Goal: Transaction & Acquisition: Purchase product/service

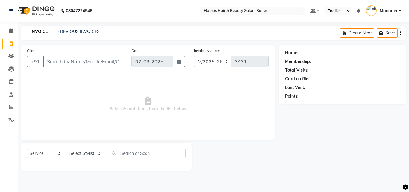
select select "5356"
select select "service"
click at [73, 152] on select "Select Stylist Admin [PERSON_NAME] Manager [PERSON_NAME] [PERSON_NAME] Ram Roha…" at bounding box center [85, 153] width 37 height 9
select select "88113"
click at [67, 149] on select "Select Stylist Admin [PERSON_NAME] Manager [PERSON_NAME] [PERSON_NAME] Ram Roha…" at bounding box center [85, 153] width 37 height 9
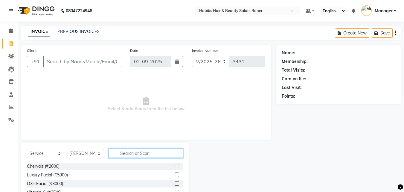
click at [129, 153] on input "text" at bounding box center [146, 152] width 75 height 9
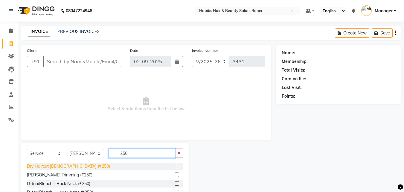
type input "250"
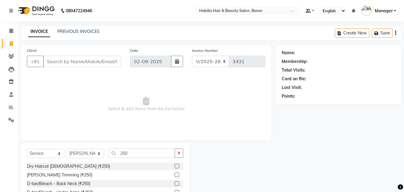
drag, startPoint x: 58, startPoint y: 164, endPoint x: 56, endPoint y: 159, distance: 5.6
click at [57, 164] on div "Dry Haircut [DEMOGRAPHIC_DATA] (₹250)" at bounding box center [68, 166] width 83 height 6
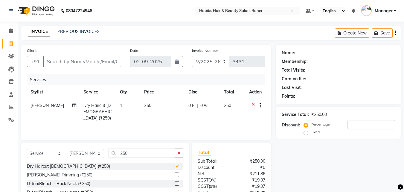
checkbox input "false"
click at [81, 63] on input "Client" at bounding box center [82, 61] width 78 height 11
click at [11, 31] on icon at bounding box center [11, 30] width 4 height 4
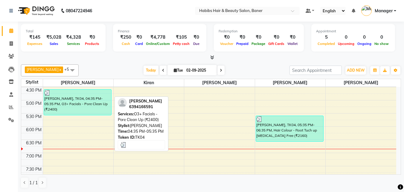
scroll to position [210, 0]
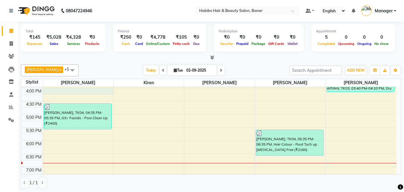
click at [85, 94] on div "8:00 AM 8:30 AM 9:00 AM 9:30 AM 10:00 AM 10:30 AM 11:00 AM 11:30 AM 12:00 PM 12…" at bounding box center [208, 74] width 375 height 395
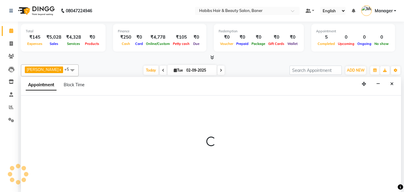
scroll to position [0, 0]
select select "67829"
select select "960"
select select "tentative"
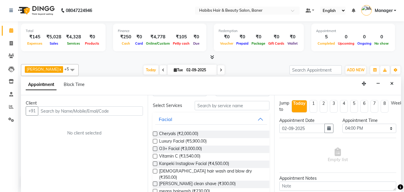
scroll to position [30, 0]
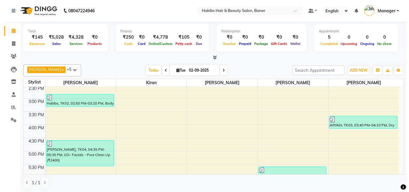
scroll to position [180, 0]
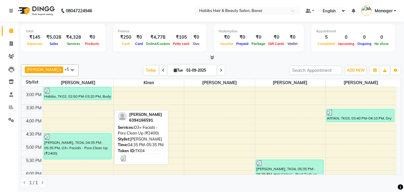
click at [95, 145] on div "[PERSON_NAME], TK04, 04:35 PM-05:35 PM, O3+ Facials - Pore Clean Up (₹2400)" at bounding box center [78, 145] width 68 height 25
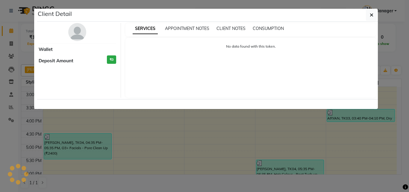
select select "3"
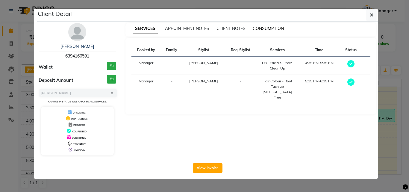
click at [268, 26] on div "CONSUMPTION" at bounding box center [268, 28] width 31 height 6
drag, startPoint x: 271, startPoint y: 28, endPoint x: 266, endPoint y: 31, distance: 5.0
click at [269, 30] on span "CONSUMPTION" at bounding box center [268, 28] width 31 height 5
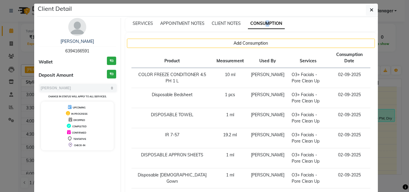
scroll to position [0, 0]
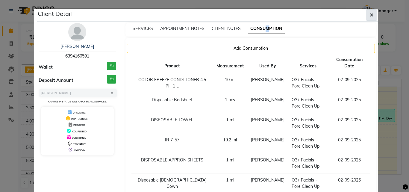
click at [370, 15] on icon "button" at bounding box center [372, 15] width 4 height 5
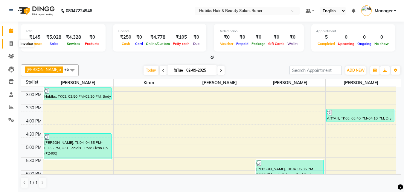
click at [10, 43] on icon at bounding box center [11, 43] width 3 height 4
select select "5356"
select select "service"
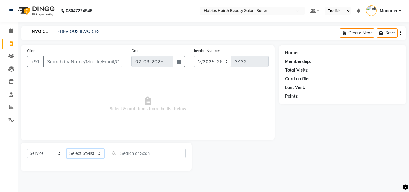
click at [85, 157] on select "Select Stylist Admin [PERSON_NAME] Manager [PERSON_NAME] [PERSON_NAME] Ram Roha…" at bounding box center [85, 153] width 37 height 9
select select "88113"
click at [67, 149] on select "Select Stylist Admin [PERSON_NAME] Manager [PERSON_NAME] [PERSON_NAME] Ram Roha…" at bounding box center [85, 153] width 37 height 9
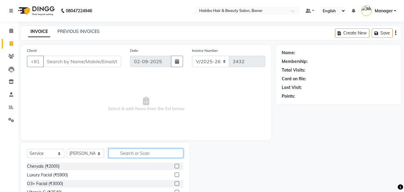
click at [154, 153] on input "text" at bounding box center [146, 152] width 75 height 9
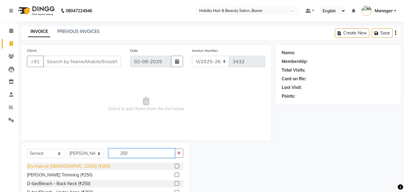
type input "250"
click at [64, 164] on div "Dry Haircut [DEMOGRAPHIC_DATA] (₹250)" at bounding box center [68, 166] width 83 height 6
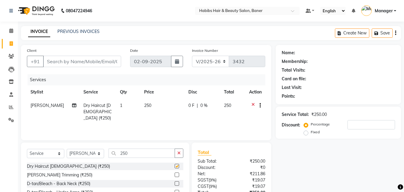
checkbox input "false"
click at [83, 62] on input "Client" at bounding box center [82, 61] width 78 height 11
type input "9"
type input "0"
type input "9766757739"
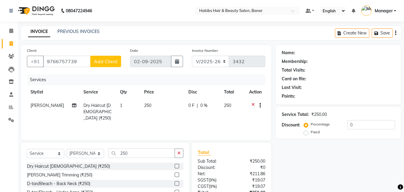
click at [96, 60] on span "Add Client" at bounding box center [106, 61] width 24 height 6
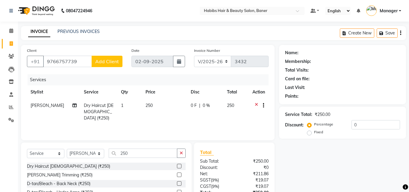
select select "22"
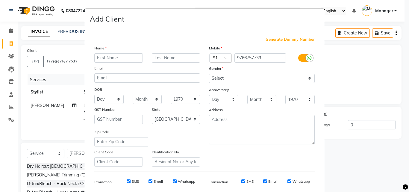
click at [122, 59] on input "text" at bounding box center [118, 57] width 48 height 9
type input "[PERSON_NAME]"
click at [249, 79] on select "Select Male Female Other Prefer Not To Say" at bounding box center [262, 78] width 106 height 9
select select "male"
click at [209, 74] on select "Select Male Female Other Prefer Not To Say" at bounding box center [262, 78] width 106 height 9
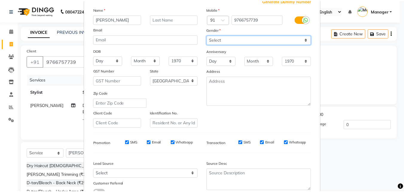
scroll to position [84, 0]
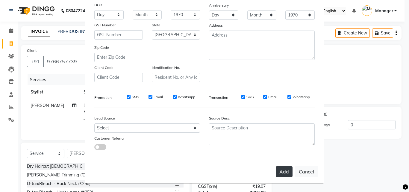
click at [280, 171] on button "Add" at bounding box center [284, 171] width 17 height 11
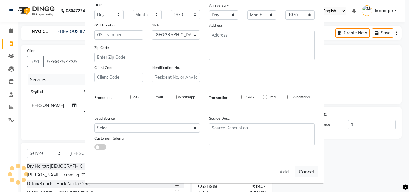
type input "97******39"
select select
select select "null"
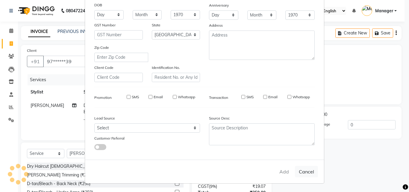
select select
checkbox input "false"
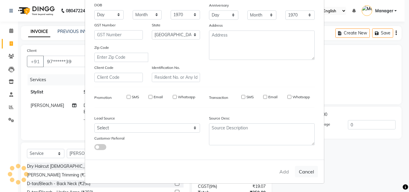
checkbox input "false"
select select "1: Object"
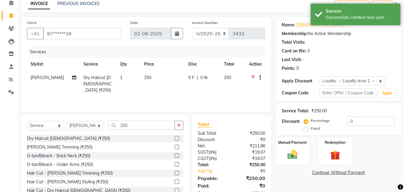
scroll to position [48, 0]
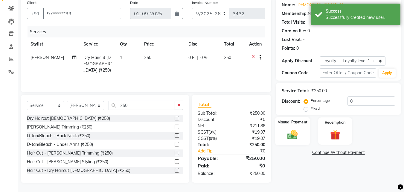
click at [293, 133] on img at bounding box center [292, 134] width 17 height 12
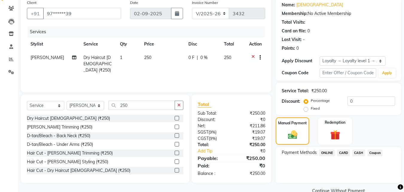
click at [328, 153] on span "ONLINE" at bounding box center [327, 152] width 16 height 7
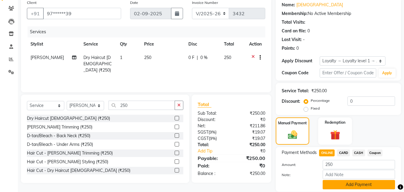
click at [339, 182] on button "Add Payment" at bounding box center [359, 184] width 72 height 9
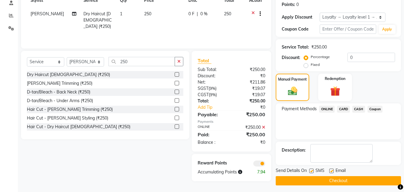
scroll to position [94, 0]
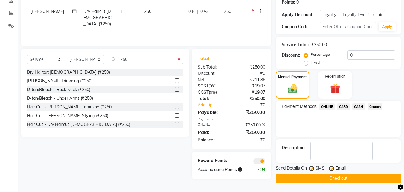
click at [337, 177] on button "Checkout" at bounding box center [338, 178] width 125 height 9
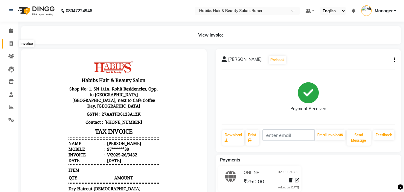
click at [11, 42] on icon at bounding box center [11, 43] width 3 height 4
select select "service"
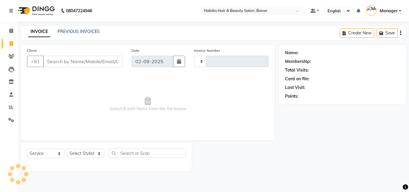
type input "3433"
select select "5356"
click at [78, 153] on select "Select Stylist Admin Akshay Gaikwad Kiran Manager Pooja Singh Pratik Bhad Ram R…" at bounding box center [85, 153] width 37 height 9
select select "90509"
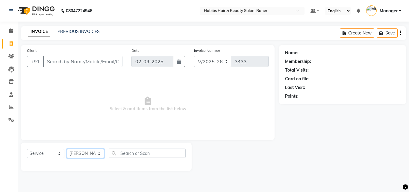
click at [67, 149] on select "Select Stylist Admin Akshay Gaikwad Kiran Manager Pooja Singh Pratik Bhad Ram R…" at bounding box center [85, 153] width 37 height 9
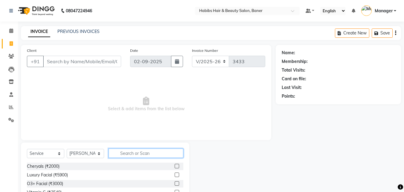
click at [129, 153] on input "text" at bounding box center [146, 152] width 75 height 9
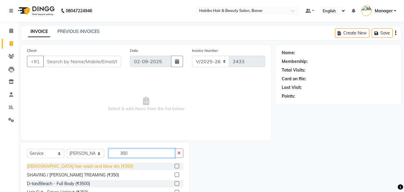
type input "350"
click at [98, 165] on div "female hair wash and blow dry (₹350)" at bounding box center [80, 166] width 106 height 6
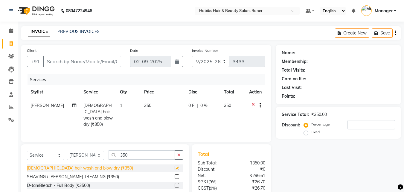
checkbox input "false"
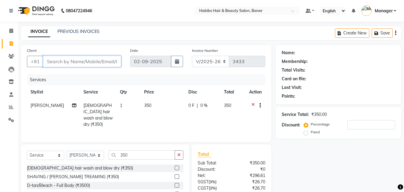
click at [94, 62] on input "Client" at bounding box center [82, 61] width 78 height 11
type input "0"
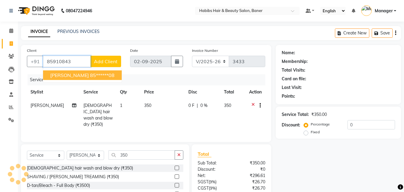
click at [90, 75] on ngb-highlight "85******08" at bounding box center [102, 75] width 25 height 6
type input "85******08"
select select "1: Object"
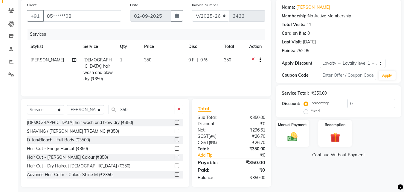
scroll to position [48, 0]
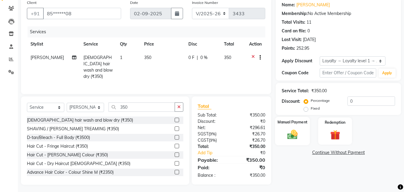
click at [292, 133] on img at bounding box center [292, 134] width 17 height 12
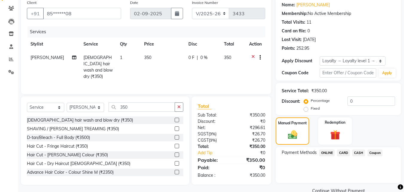
click at [324, 150] on span "ONLINE" at bounding box center [327, 152] width 16 height 7
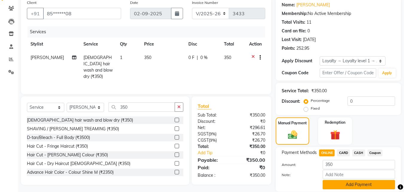
click at [350, 185] on button "Add Payment" at bounding box center [359, 184] width 72 height 9
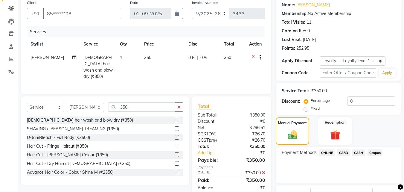
scroll to position [96, 0]
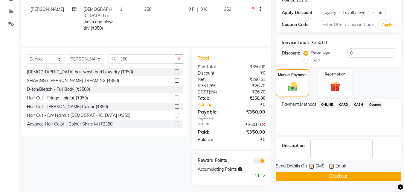
click at [344, 177] on button "Checkout" at bounding box center [338, 176] width 125 height 9
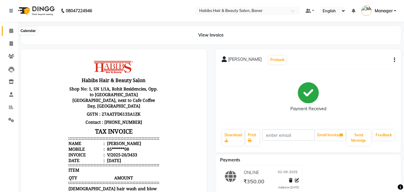
click at [11, 31] on icon at bounding box center [11, 30] width 4 height 4
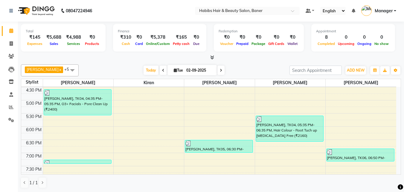
scroll to position [210, 0]
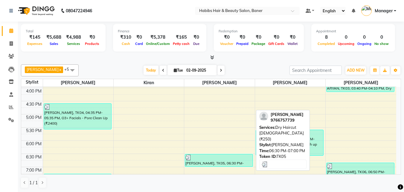
click at [234, 158] on div at bounding box center [219, 157] width 67 height 6
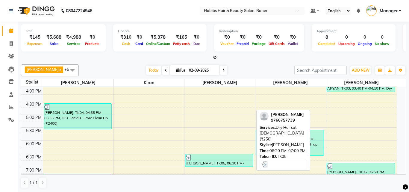
select select "3"
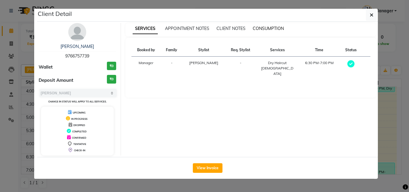
click at [259, 27] on span "CONSUMPTION" at bounding box center [268, 28] width 31 height 5
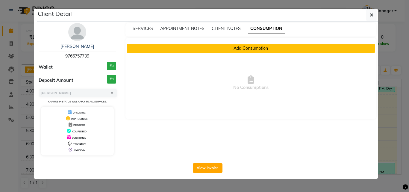
click at [264, 49] on button "Add Consumption" at bounding box center [251, 48] width 248 height 9
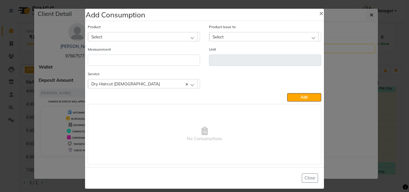
click at [140, 35] on div "Select" at bounding box center [142, 36] width 109 height 9
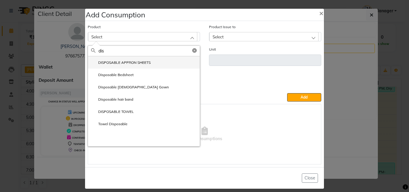
type input "dis"
click at [127, 62] on label "DISPOSABLE APPRON SHEETS" at bounding box center [121, 62] width 60 height 5
type input "ml"
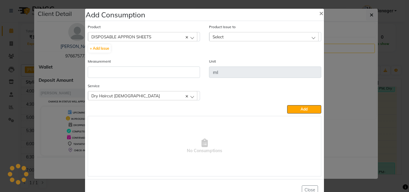
click at [131, 66] on div "Measurement" at bounding box center [144, 68] width 112 height 20
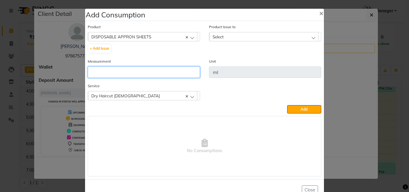
click at [131, 70] on input "number" at bounding box center [144, 71] width 112 height 11
type input "1"
click at [230, 36] on div "Select" at bounding box center [263, 36] width 109 height 9
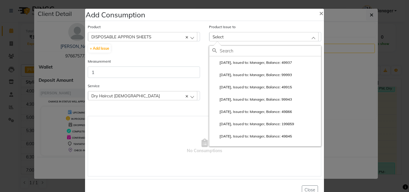
drag, startPoint x: 227, startPoint y: 63, endPoint x: 229, endPoint y: 65, distance: 3.6
click at [227, 63] on label "2025-08-29, Issued to: Manager, Balance: 49937" at bounding box center [252, 62] width 80 height 5
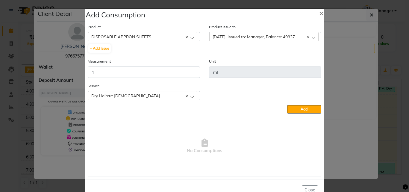
click at [305, 109] on button "Add" at bounding box center [304, 109] width 34 height 8
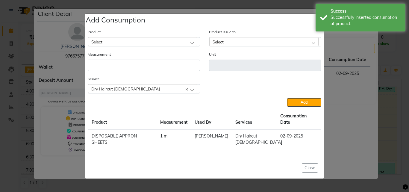
click at [382, 96] on ngb-modal-window "Add Consumption × Product Select 4-88 Product Issue to Select 2025-08-29, Issue…" at bounding box center [204, 96] width 409 height 192
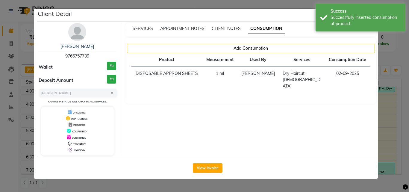
click at [390, 107] on ngb-modal-window "Client Detail vishwajit 9766757739 Wallet ₹0 Deposit Amount ₹0 Select MARK DONE…" at bounding box center [204, 96] width 409 height 192
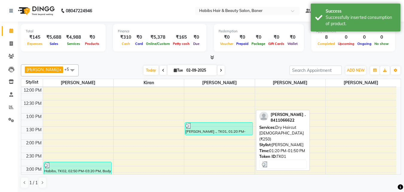
scroll to position [120, 0]
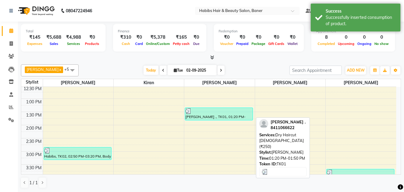
click at [226, 119] on div "[PERSON_NAME] ., TK01, 01:20 PM-01:50 PM, Dry Haircut [DEMOGRAPHIC_DATA] (₹250)" at bounding box center [219, 114] width 68 height 12
select select "3"
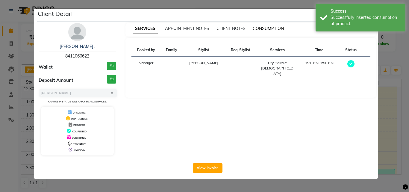
click at [260, 28] on span "CONSUMPTION" at bounding box center [268, 28] width 31 height 5
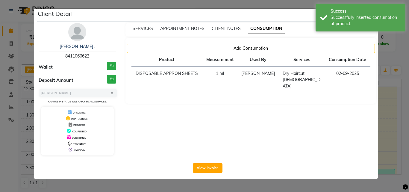
click at [384, 100] on ngb-modal-window "Client Detail Anukul . 8411066622 Wallet ₹0 Deposit Amount ₹0 Select MARK DONE …" at bounding box center [204, 96] width 409 height 192
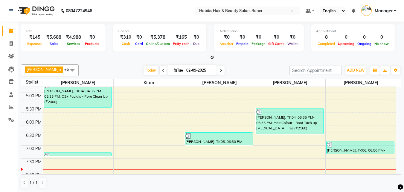
scroll to position [239, 0]
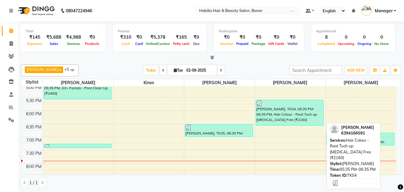
click at [289, 120] on div "[PERSON_NAME], TK04, 05:35 PM-06:35 PM, Hair Colour - Root Tuch up [MEDICAL_DAT…" at bounding box center [290, 112] width 68 height 25
select select "3"
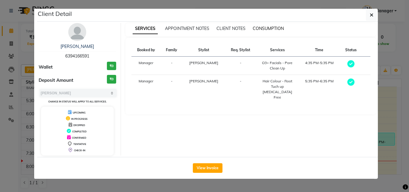
click at [270, 28] on span "CONSUMPTION" at bounding box center [268, 28] width 31 height 5
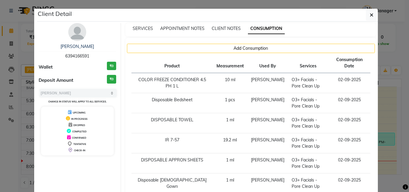
click at [391, 112] on ngb-modal-window "Client Detail SWATI SHARMA 6394166591 Wallet ₹0 Deposit Amount ₹0 Select MARK D…" at bounding box center [204, 96] width 409 height 192
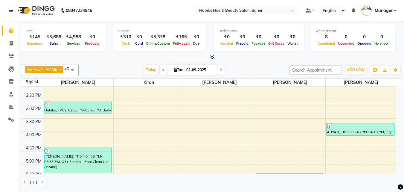
scroll to position [180, 0]
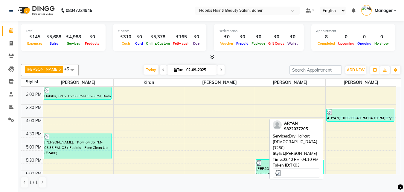
click at [350, 114] on div at bounding box center [360, 112] width 67 height 6
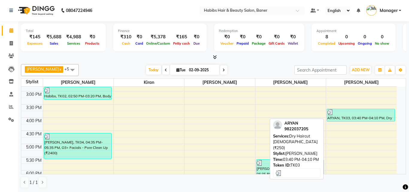
select select "3"
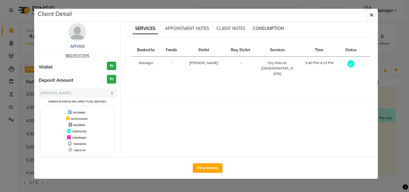
click at [275, 27] on span "CONSUMPTION" at bounding box center [268, 28] width 31 height 5
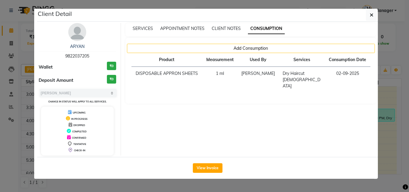
click at [389, 92] on ngb-modal-window "Client Detail ARYAN 9822037205 Wallet ₹0 Deposit Amount ₹0 Select MARK DONE UPC…" at bounding box center [204, 96] width 409 height 192
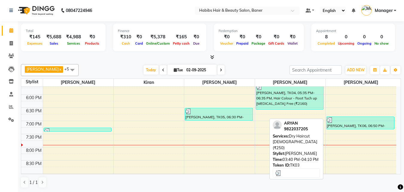
scroll to position [269, 0]
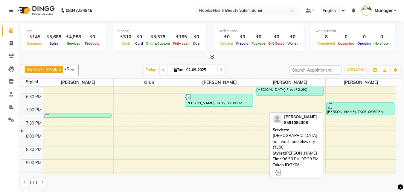
click at [363, 110] on div "[PERSON_NAME], TK06, 06:50 PM-07:20 PM, [DEMOGRAPHIC_DATA] hair wash and blow d…" at bounding box center [361, 109] width 68 height 12
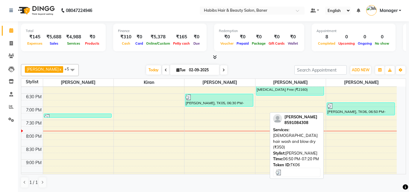
select select "3"
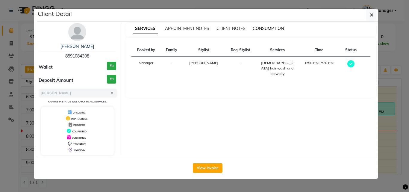
click at [274, 28] on span "CONSUMPTION" at bounding box center [268, 28] width 31 height 5
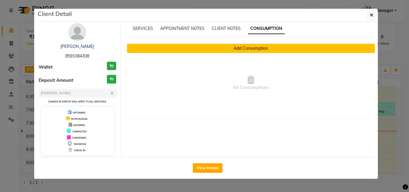
click at [261, 48] on button "Add Consumption" at bounding box center [251, 48] width 248 height 9
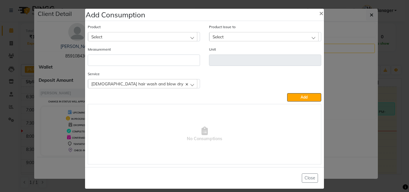
click at [134, 38] on div "Select" at bounding box center [142, 36] width 109 height 9
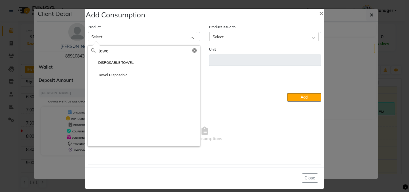
type input "towel"
click at [122, 61] on li "DISPOSABLE TOWEL" at bounding box center [144, 62] width 112 height 12
type input "ml"
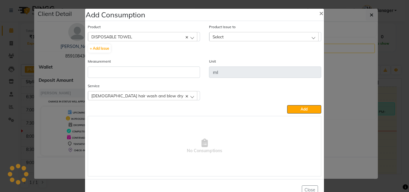
drag, startPoint x: 124, startPoint y: 65, endPoint x: 128, endPoint y: 73, distance: 9.1
click at [125, 66] on div "Measurement" at bounding box center [144, 68] width 112 height 20
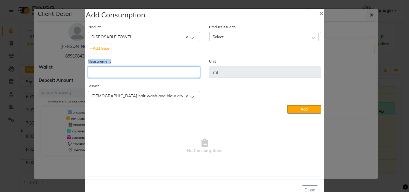
click at [128, 78] on input "number" at bounding box center [144, 71] width 112 height 11
type input "1"
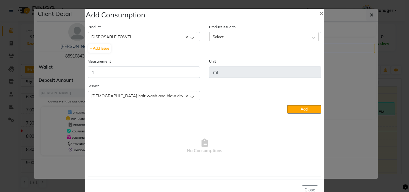
drag, startPoint x: 228, startPoint y: 41, endPoint x: 230, endPoint y: 43, distance: 3.6
click at [228, 41] on div "Select" at bounding box center [263, 36] width 109 height 9
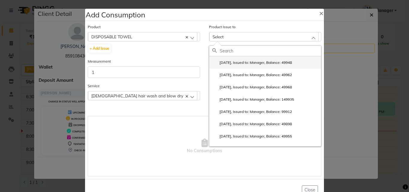
click at [238, 61] on label "2025-08-27, Issued to: Manager, Balance: 49948" at bounding box center [252, 62] width 80 height 5
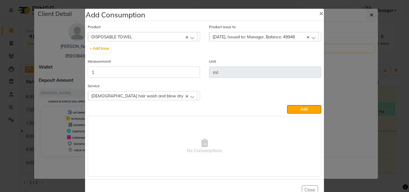
click at [307, 114] on div "Product DISPOSABLE TOWEL 4-88 + Add Issue Product Issue to 2025-08-27, Issued t…" at bounding box center [204, 100] width 236 height 156
click at [307, 111] on button "Add" at bounding box center [304, 109] width 34 height 8
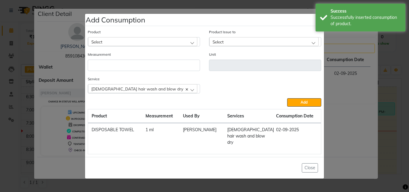
click at [126, 45] on div "Select" at bounding box center [142, 41] width 109 height 9
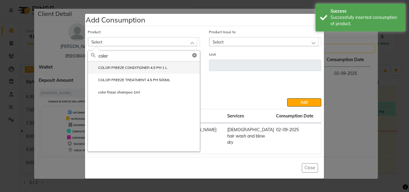
type input "color"
click at [141, 69] on label "COLOR FREEZE CONDITIONER 4.5 PH 1 L" at bounding box center [129, 67] width 76 height 5
type input "ml"
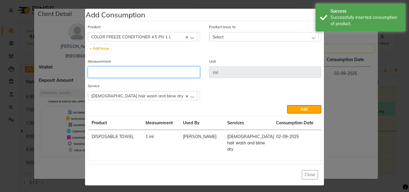
click at [141, 73] on input "number" at bounding box center [144, 71] width 112 height 11
type input "1"
click at [150, 37] on span "COLOR FREEZE CONDITIONER 4.5 PH 1 L" at bounding box center [131, 36] width 80 height 5
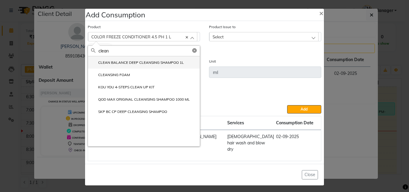
type input "clean"
click at [121, 65] on label "CLEAN BALANCE DEEP CLEANSING SHAMPOO 1L" at bounding box center [137, 62] width 93 height 5
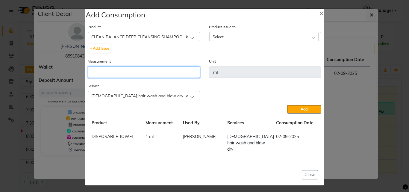
click at [144, 73] on input "number" at bounding box center [144, 71] width 112 height 11
type input "10"
click at [233, 33] on div "Product Issue to Select 2025-08-22, Issued to: Manager, Balance: 400 2025-08-10…" at bounding box center [265, 33] width 112 height 18
click at [246, 38] on div "Select" at bounding box center [263, 36] width 109 height 9
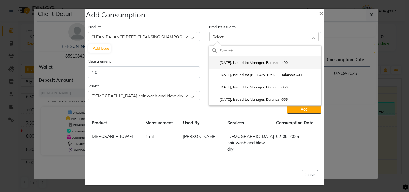
click at [258, 60] on li "2025-08-22, Issued to: Manager, Balance: 400" at bounding box center [265, 62] width 112 height 12
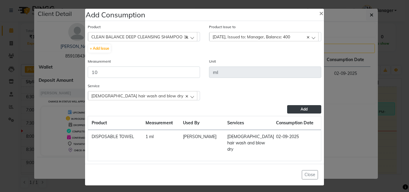
click at [309, 109] on button "Add" at bounding box center [304, 109] width 34 height 8
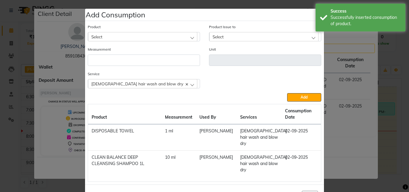
click at [135, 31] on div "Product Select 4-88" at bounding box center [144, 33] width 112 height 18
click at [135, 34] on div "Select" at bounding box center [142, 36] width 109 height 9
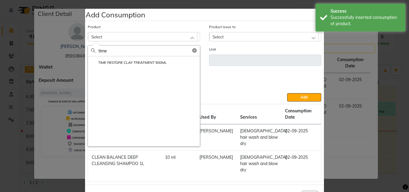
click at [127, 54] on input "time" at bounding box center [148, 51] width 101 height 10
type input "time"
click at [122, 61] on label "TIME RESTORE CLAY TREATMENT 500ML" at bounding box center [129, 62] width 76 height 5
type input "ml"
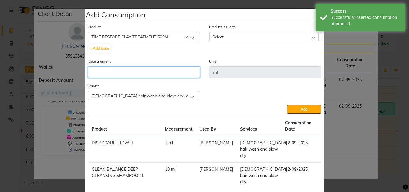
click at [131, 76] on input "number" at bounding box center [144, 71] width 112 height 11
type input "10"
drag, startPoint x: 235, startPoint y: 34, endPoint x: 251, endPoint y: 68, distance: 37.4
click at [235, 34] on div "Select" at bounding box center [263, 36] width 109 height 9
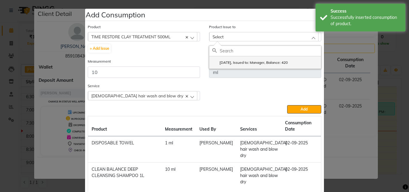
click at [252, 66] on li "2025-08-31, Issued to: Manager, Balance: 420" at bounding box center [265, 62] width 112 height 12
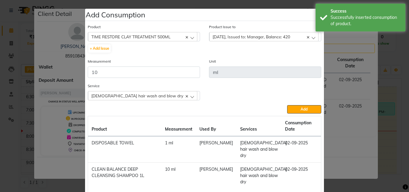
click at [293, 113] on div "Product TIME RESTORE CLAY TREATMENT 500ML 4-88 + Add Issue Product Issue to 202…" at bounding box center [204, 108] width 236 height 173
click at [295, 110] on button "Add" at bounding box center [304, 109] width 34 height 8
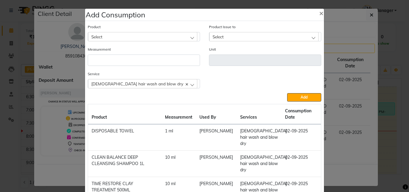
drag, startPoint x: 372, startPoint y: 119, endPoint x: 381, endPoint y: 122, distance: 9.7
click at [374, 120] on ngb-modal-window "Add Consumption × Product Select 4-88 Product Issue to Select 2025-08-31, Issue…" at bounding box center [204, 96] width 409 height 192
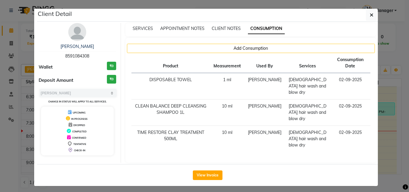
click at [384, 124] on ngb-modal-window "Client Detail pramila 8591084308 Wallet ₹0 Deposit Amount ₹0 Select MARK DONE U…" at bounding box center [204, 96] width 409 height 192
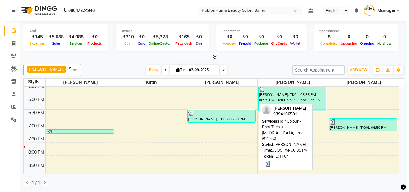
scroll to position [239, 0]
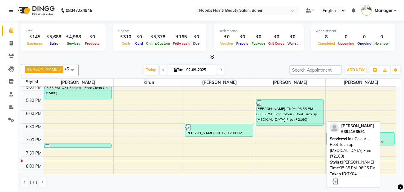
click at [284, 120] on div "[PERSON_NAME], TK04, 05:35 PM-06:35 PM, Hair Colour - Root Tuch up [MEDICAL_DAT…" at bounding box center [290, 112] width 68 height 25
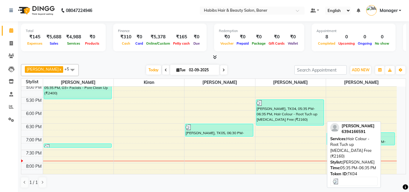
select select "3"
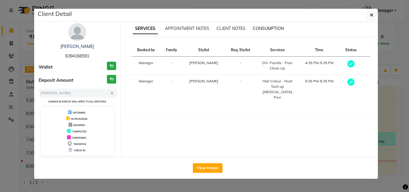
click at [265, 28] on span "CONSUMPTION" at bounding box center [268, 28] width 31 height 5
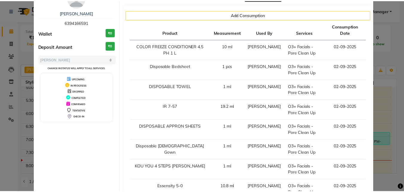
scroll to position [120, 0]
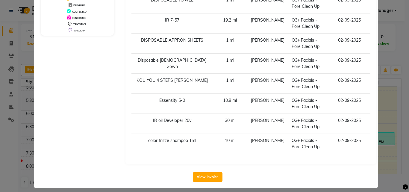
click at [389, 110] on ngb-modal-window "Client Detail SWATI SHARMA 6394166591 Wallet ₹0 Deposit Amount ₹0 Select MARK D…" at bounding box center [204, 96] width 409 height 192
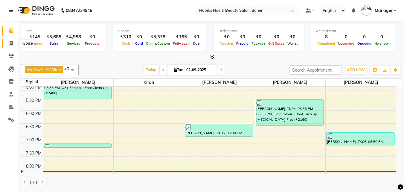
click at [10, 45] on icon at bounding box center [11, 43] width 3 height 4
select select "5356"
select select "service"
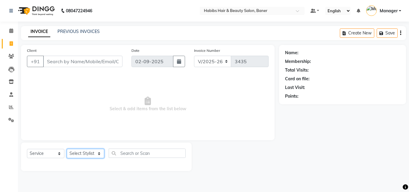
click at [89, 154] on select "Select Stylist Admin Akshay Gaikwad Kiran Manager Pooja Singh Pratik Bhad Ram R…" at bounding box center [85, 153] width 37 height 9
select select "90509"
click at [67, 149] on select "Select Stylist Admin Akshay Gaikwad Kiran Manager Pooja Singh Pratik Bhad Ram R…" at bounding box center [85, 153] width 37 height 9
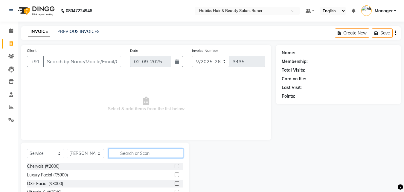
click at [133, 157] on input "text" at bounding box center [146, 152] width 75 height 9
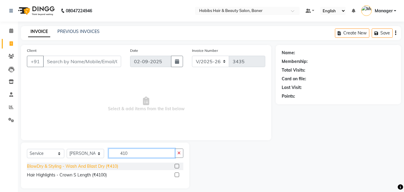
type input "410"
click at [114, 165] on div "BlowDry & Styling - Wash And Blast Dry (₹410)" at bounding box center [72, 166] width 91 height 6
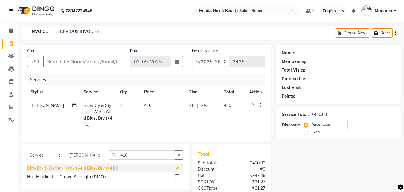
checkbox input "false"
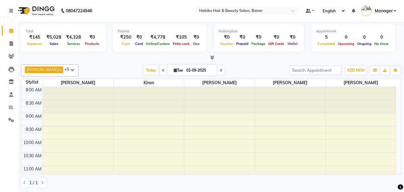
scroll to position [150, 0]
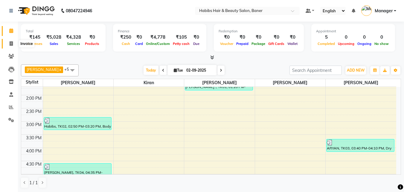
click at [12, 43] on icon at bounding box center [11, 43] width 3 height 4
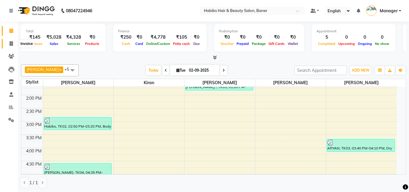
select select "service"
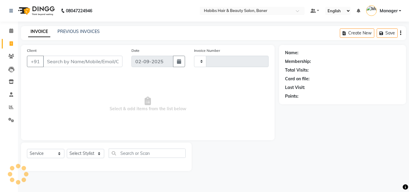
type input "3434"
select select "5356"
click at [73, 60] on input "Client" at bounding box center [82, 61] width 79 height 11
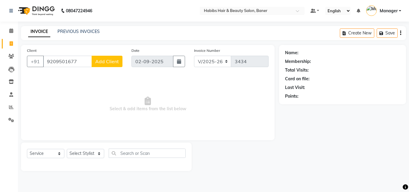
type input "9209501677"
click at [112, 62] on span "Add Client" at bounding box center [107, 61] width 24 height 6
select select "22"
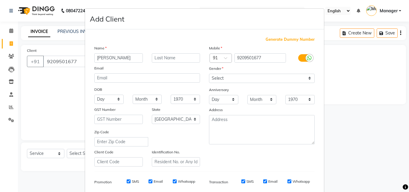
type input "Kajal Gaikwad"
click at [246, 75] on select "Select Male Female Other Prefer Not To Say" at bounding box center [262, 78] width 106 height 9
select select "female"
click at [209, 74] on select "Select Male Female Other Prefer Not To Say" at bounding box center [262, 78] width 106 height 9
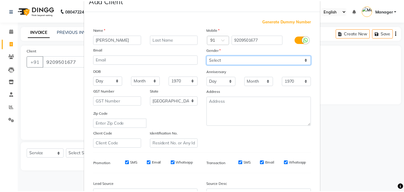
scroll to position [84, 0]
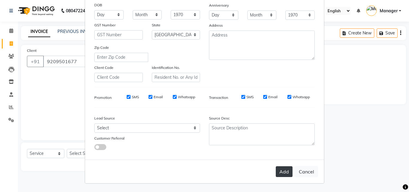
click at [280, 167] on button "Add" at bounding box center [284, 171] width 17 height 11
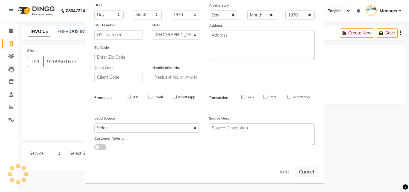
type input "92******77"
select select
select select "null"
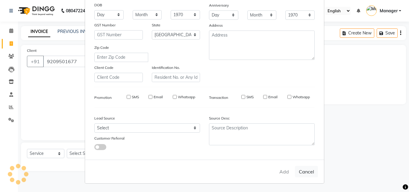
select select
checkbox input "false"
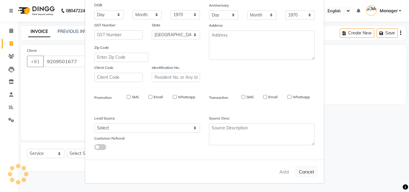
checkbox input "false"
select select "1: Object"
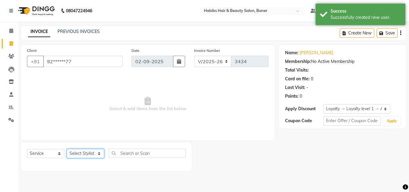
click at [84, 155] on select "Select Stylist Admin Akshay Gaikwad Kiran Manager Pooja Singh Pratik Bhad Ram R…" at bounding box center [85, 153] width 37 height 9
select select "67829"
click at [67, 149] on select "Select Stylist Admin Akshay Gaikwad Kiran Manager Pooja Singh Pratik Bhad Ram R…" at bounding box center [85, 153] width 37 height 9
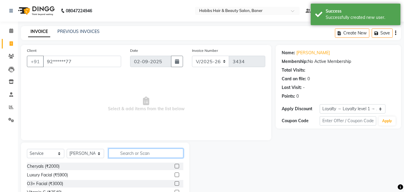
click at [128, 152] on input "text" at bounding box center [146, 152] width 75 height 9
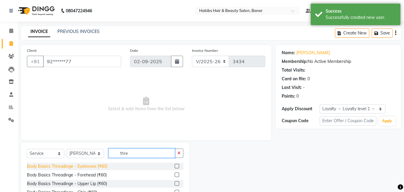
type input "thre"
click at [88, 166] on div "Body Basics Threadinge - Eyebrows (₹60)" at bounding box center [67, 166] width 81 height 6
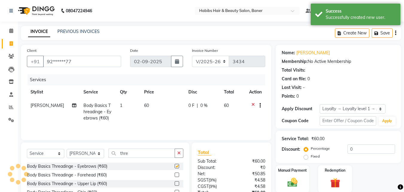
checkbox input "false"
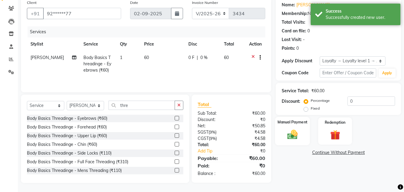
click at [294, 133] on img at bounding box center [292, 134] width 17 height 12
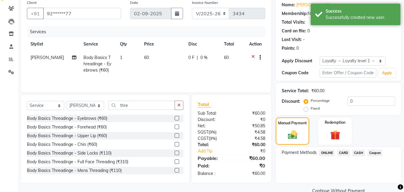
click at [355, 152] on span "CASH" at bounding box center [359, 152] width 13 height 7
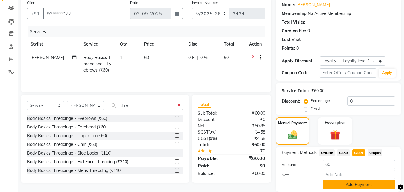
click at [345, 183] on button "Add Payment" at bounding box center [359, 184] width 72 height 9
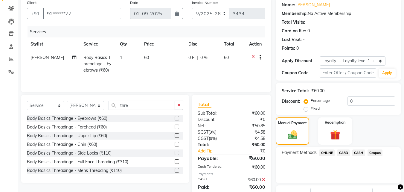
scroll to position [98, 0]
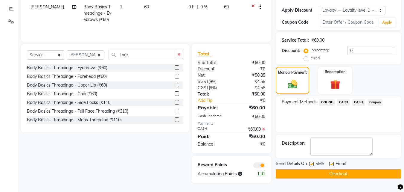
click at [348, 172] on button "Checkout" at bounding box center [338, 173] width 125 height 9
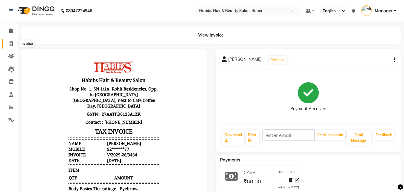
click at [11, 43] on icon at bounding box center [11, 43] width 3 height 4
select select "5356"
select select "service"
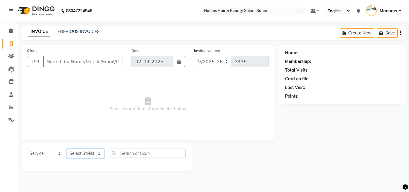
click at [85, 153] on select "Select Stylist Admin [PERSON_NAME] Manager [PERSON_NAME] [PERSON_NAME] Ram Roha…" at bounding box center [85, 153] width 37 height 9
select select "90441"
click at [67, 149] on select "Select Stylist Admin [PERSON_NAME] Manager [PERSON_NAME] [PERSON_NAME] Ram Roha…" at bounding box center [85, 153] width 37 height 9
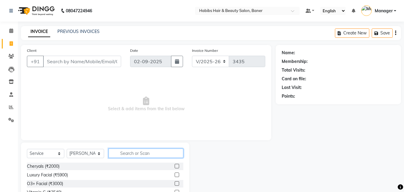
click at [135, 153] on input "text" at bounding box center [146, 152] width 75 height 9
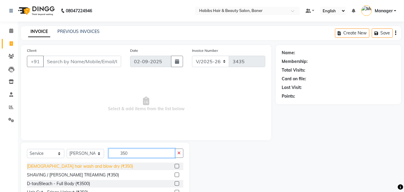
type input "350"
click at [67, 164] on div "[DEMOGRAPHIC_DATA] hair wash and blow dry (₹350)" at bounding box center [80, 166] width 106 height 6
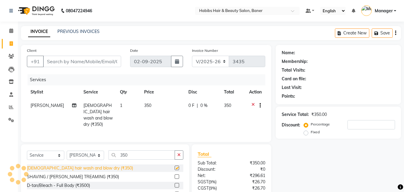
checkbox input "false"
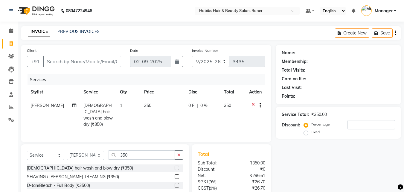
click at [254, 104] on icon at bounding box center [253, 105] width 3 height 7
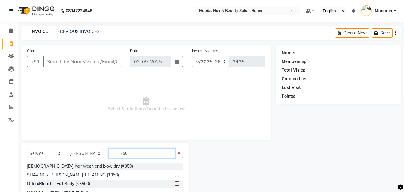
drag, startPoint x: 144, startPoint y: 149, endPoint x: 100, endPoint y: 158, distance: 44.7
click at [102, 158] on div "Select Service Product Membership Package Voucher Prepaid Gift Card Select Styl…" at bounding box center [105, 155] width 157 height 14
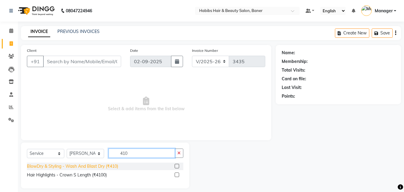
type input "410"
click at [116, 167] on div "BlowDry & Styling - Wash And Blast Dry (₹410)" at bounding box center [72, 166] width 91 height 6
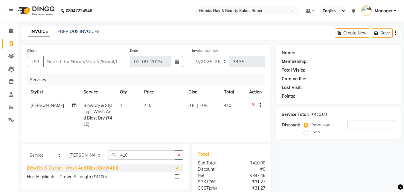
checkbox input "false"
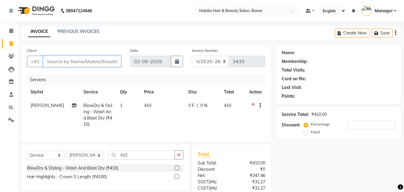
click at [66, 61] on input "Client" at bounding box center [82, 61] width 78 height 11
type input "8"
type input "0"
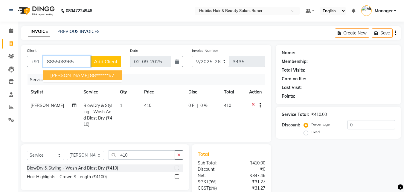
click at [90, 75] on ngb-highlight "88******57" at bounding box center [102, 75] width 25 height 6
type input "88******57"
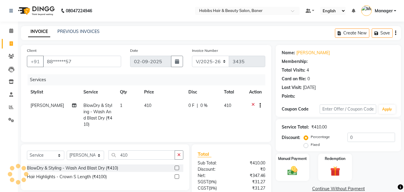
select select "1: Object"
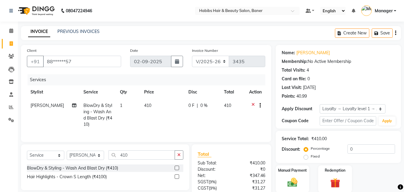
scroll to position [54, 0]
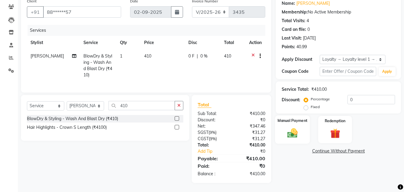
click at [295, 128] on img at bounding box center [292, 133] width 17 height 12
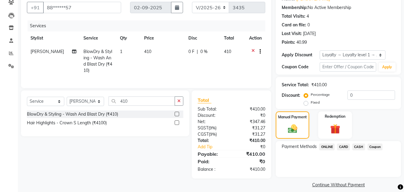
click at [324, 145] on span "ONLINE" at bounding box center [327, 146] width 16 height 7
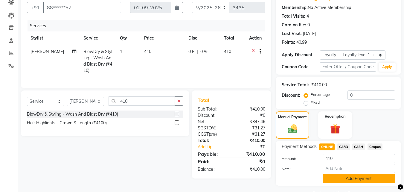
click at [345, 178] on button "Add Payment" at bounding box center [359, 178] width 72 height 9
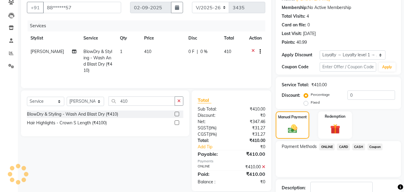
scroll to position [102, 0]
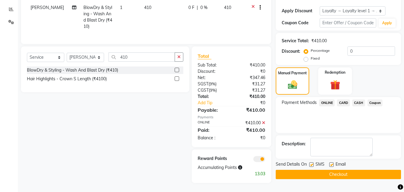
click at [317, 170] on button "Checkout" at bounding box center [338, 174] width 125 height 9
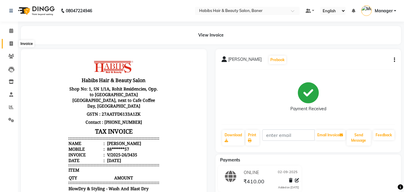
click at [9, 44] on span at bounding box center [11, 43] width 10 height 7
select select "5356"
select select "service"
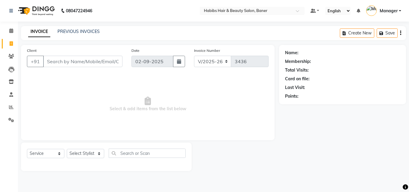
click at [63, 57] on input "Client" at bounding box center [82, 61] width 79 height 11
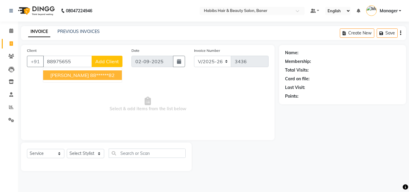
click at [91, 75] on ngb-highlight "88******82" at bounding box center [102, 75] width 25 height 6
type input "88******82"
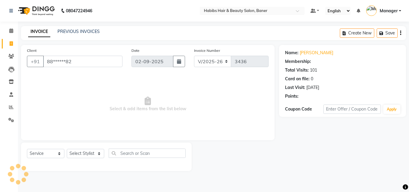
select select "2: Object"
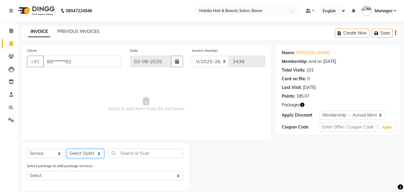
click at [86, 154] on select "Select Stylist Admin Akshay Gaikwad Kiran Manager Pooja Singh Pratik Bhad Ram R…" at bounding box center [85, 153] width 37 height 9
select select "90509"
click at [67, 149] on select "Select Stylist Admin Akshay Gaikwad Kiran Manager Pooja Singh Pratik Bhad Ram R…" at bounding box center [85, 153] width 37 height 9
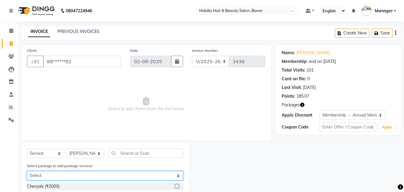
click at [94, 176] on select "Select Scalp Therpy 5+2 Pkg" at bounding box center [105, 175] width 157 height 9
click at [99, 172] on select "Select Scalp Therpy 5+2 Pkg" at bounding box center [105, 175] width 157 height 9
select select "1: Object"
click at [27, 171] on select "Select Scalp Therpy 5+2 Pkg" at bounding box center [105, 175] width 157 height 9
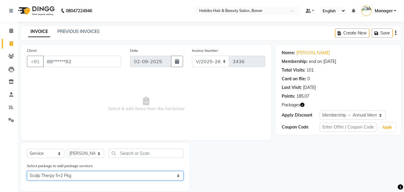
scroll to position [8, 0]
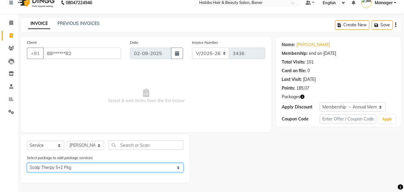
click at [82, 165] on select "Select Scalp Therpy 5+2 Pkg" at bounding box center [105, 167] width 157 height 9
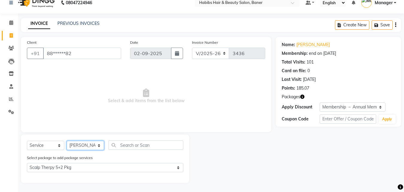
click at [86, 146] on select "Select Stylist Admin Akshay Gaikwad Kiran Manager Pooja Singh Pratik Bhad Ram R…" at bounding box center [85, 145] width 37 height 9
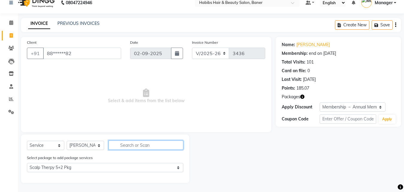
click at [123, 147] on input "text" at bounding box center [146, 144] width 75 height 9
type input "4"
select select "0: undefined"
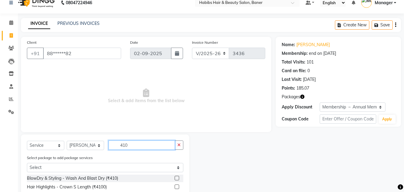
scroll to position [25, 0]
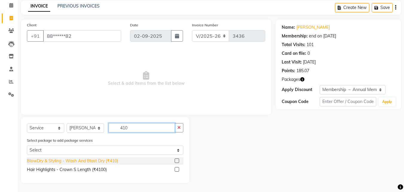
type input "410"
click at [112, 161] on div "BlowDry & Styling - Wash And Blast Dry (₹410)" at bounding box center [72, 161] width 91 height 6
checkbox input "false"
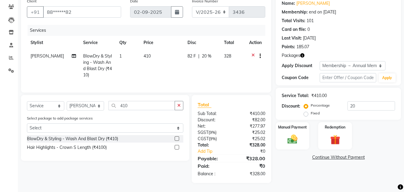
scroll to position [54, 0]
click at [294, 136] on img at bounding box center [292, 139] width 17 height 12
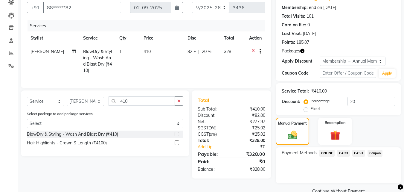
click at [329, 151] on span "ONLINE" at bounding box center [327, 153] width 16 height 7
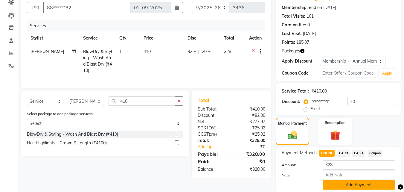
scroll to position [75, 0]
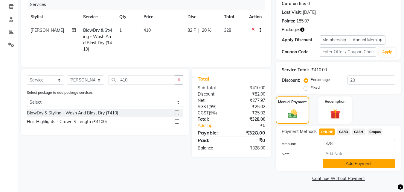
click at [358, 162] on button "Add Payment" at bounding box center [359, 163] width 72 height 9
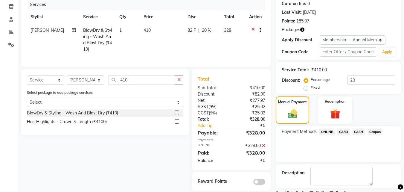
scroll to position [100, 0]
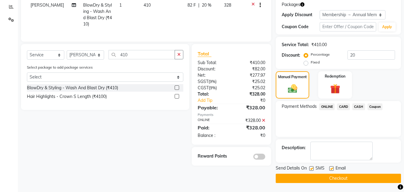
click at [260, 160] on span at bounding box center [260, 157] width 12 height 6
click at [266, 157] on input "checkbox" at bounding box center [266, 157] width 0 height 0
click at [335, 176] on button "Checkout" at bounding box center [338, 178] width 125 height 9
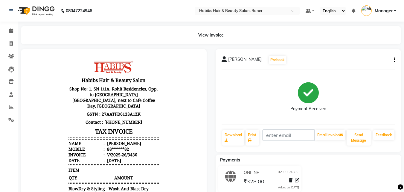
click at [395, 60] on div "gagan raj Prebook Payment Received Download Print Email Invoice Send Message Fe…" at bounding box center [309, 100] width 186 height 103
click at [395, 60] on icon "button" at bounding box center [394, 60] width 1 height 0
click at [356, 73] on div "Edit Invoice" at bounding box center [365, 70] width 41 height 7
select select "service"
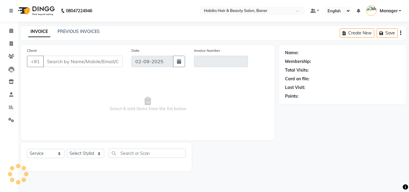
type input "88******82"
type input "V/2025-26/3436"
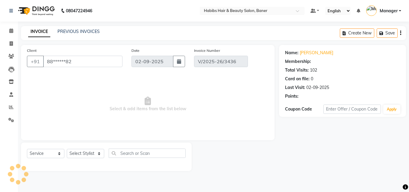
select select "2: Object"
select select "select"
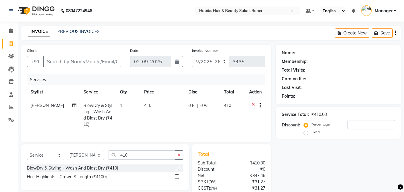
select select "5356"
select select "service"
select select "90509"
click at [13, 43] on icon at bounding box center [11, 43] width 3 height 4
select select "5356"
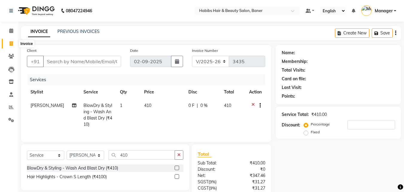
select select "service"
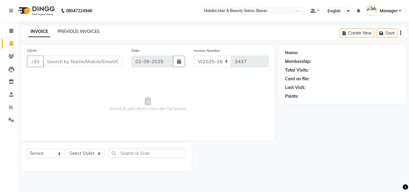
click at [71, 31] on link "PREVIOUS INVOICES" at bounding box center [78, 31] width 42 height 5
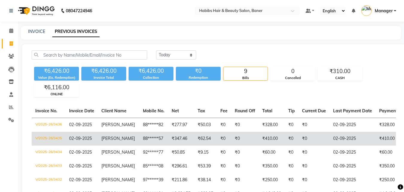
click at [39, 135] on td "V/2025-26/3435" at bounding box center [49, 139] width 34 height 14
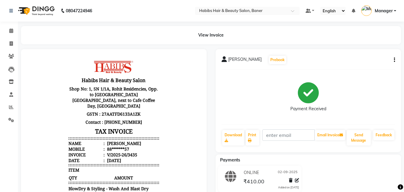
click at [393, 59] on button "button" at bounding box center [394, 60] width 4 height 6
click at [363, 71] on div "Edit Invoice" at bounding box center [365, 70] width 41 height 7
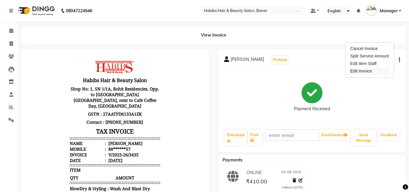
select select "service"
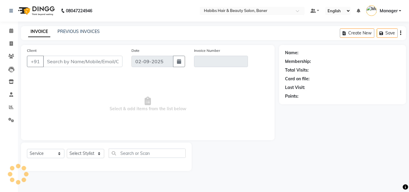
type input "88******57"
type input "V/2025-26/3435"
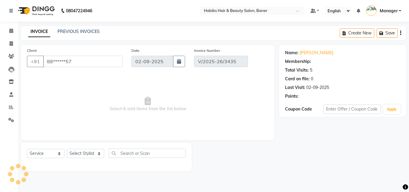
select select "select"
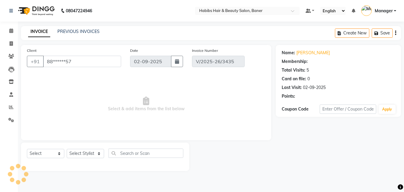
select select "1: Object"
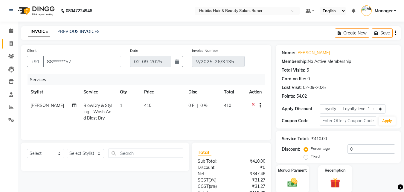
click at [11, 40] on span at bounding box center [11, 43] width 10 height 7
select select "service"
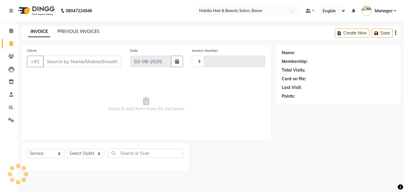
type input "3437"
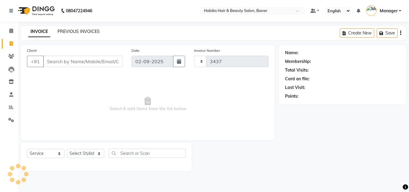
select select "5356"
drag, startPoint x: 86, startPoint y: 28, endPoint x: 87, endPoint y: 32, distance: 4.0
click at [86, 28] on div "INVOICE PREVIOUS INVOICES Create New Save" at bounding box center [213, 33] width 385 height 14
click at [87, 33] on link "PREVIOUS INVOICES" at bounding box center [78, 31] width 42 height 5
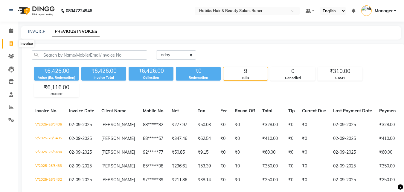
click at [10, 42] on icon at bounding box center [11, 43] width 3 height 4
select select "service"
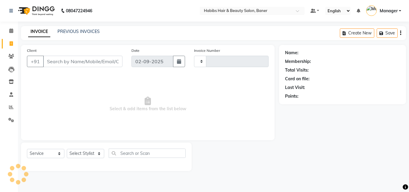
type input "3437"
select select "5356"
click at [69, 33] on link "PREVIOUS INVOICES" at bounding box center [78, 31] width 42 height 5
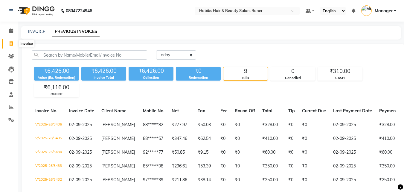
click at [11, 42] on icon at bounding box center [11, 43] width 3 height 4
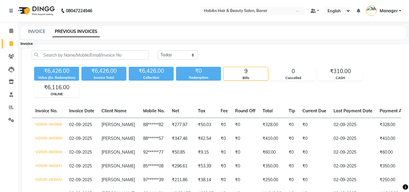
select select "5356"
select select "service"
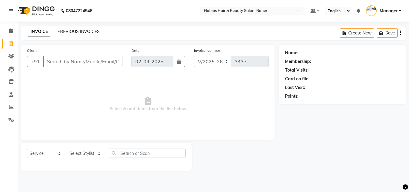
click at [69, 33] on link "PREVIOUS INVOICES" at bounding box center [78, 31] width 42 height 5
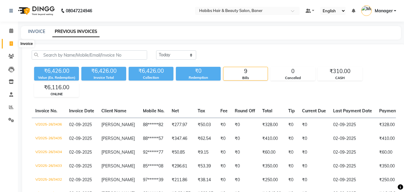
click at [11, 44] on icon at bounding box center [11, 43] width 3 height 4
select select "service"
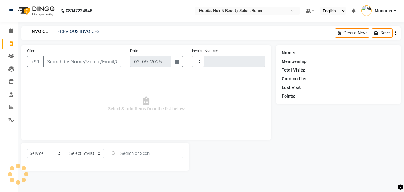
type input "3437"
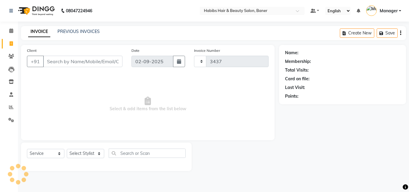
select select "5356"
drag, startPoint x: 66, startPoint y: 61, endPoint x: 73, endPoint y: 66, distance: 8.7
click at [66, 61] on input "Client" at bounding box center [82, 61] width 79 height 11
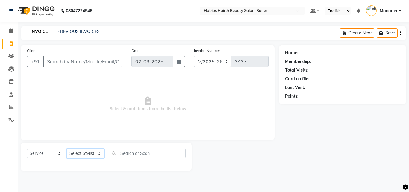
click at [80, 155] on select "Select Stylist Admin [PERSON_NAME] Manager [PERSON_NAME] [PERSON_NAME] Ram Roha…" at bounding box center [85, 153] width 37 height 9
select select "90441"
click at [67, 149] on select "Select Stylist Admin [PERSON_NAME] Manager [PERSON_NAME] [PERSON_NAME] Ram Roha…" at bounding box center [85, 153] width 37 height 9
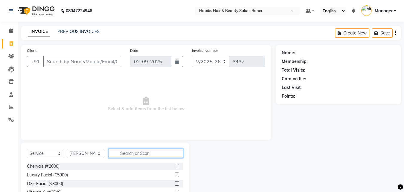
click at [146, 151] on input "text" at bounding box center [146, 152] width 75 height 9
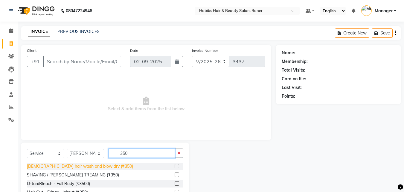
type input "350"
click at [96, 166] on div "[DEMOGRAPHIC_DATA] hair wash and blow dry (₹350)" at bounding box center [80, 166] width 106 height 6
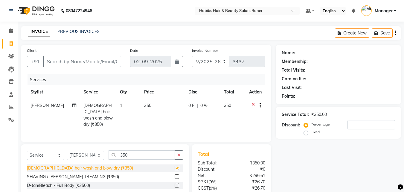
checkbox input "false"
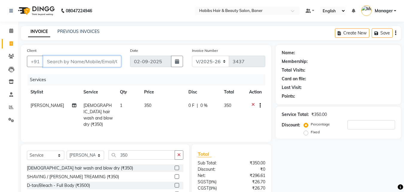
click at [94, 64] on input "Client" at bounding box center [82, 61] width 78 height 11
click at [80, 63] on input "Client" at bounding box center [82, 61] width 78 height 11
click at [253, 103] on icon at bounding box center [253, 105] width 3 height 7
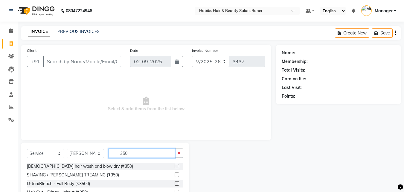
drag, startPoint x: 139, startPoint y: 154, endPoint x: 108, endPoint y: 154, distance: 30.5
click at [109, 154] on input "350" at bounding box center [142, 152] width 66 height 9
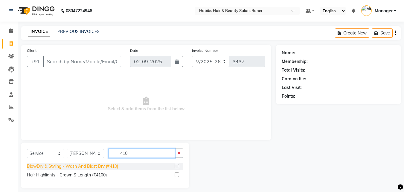
type input "410"
click at [106, 166] on div "BlowDry & Styling - Wash And Blast Dry (₹410)" at bounding box center [72, 166] width 91 height 6
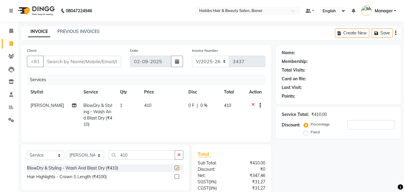
checkbox input "false"
drag, startPoint x: 136, startPoint y: 159, endPoint x: 62, endPoint y: 160, distance: 74.2
click at [101, 160] on div "Select Service Product Membership Package Voucher Prepaid Gift Card Select Styl…" at bounding box center [105, 157] width 157 height 14
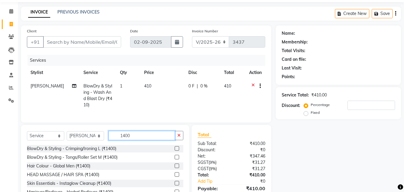
scroll to position [30, 0]
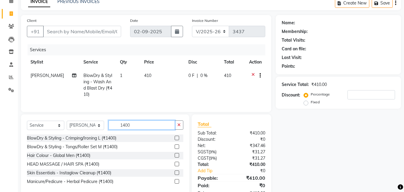
drag, startPoint x: 134, startPoint y: 127, endPoint x: 115, endPoint y: 132, distance: 20.4
click at [108, 131] on div "Select Service Product Membership Package Voucher Prepaid Gift Card Select Styl…" at bounding box center [105, 127] width 157 height 14
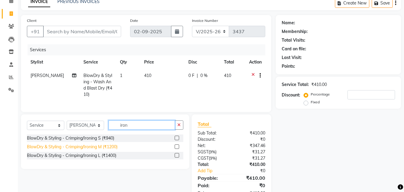
type input "iron"
click at [116, 150] on div "BlowDry & Styling - Crimping/Ironing M (₹1200)" at bounding box center [72, 147] width 91 height 6
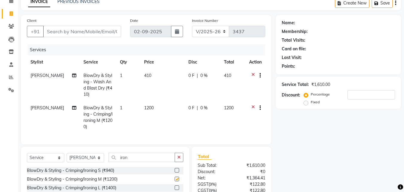
checkbox input "false"
click at [75, 30] on input "Client" at bounding box center [82, 31] width 78 height 11
type input "8"
type input "0"
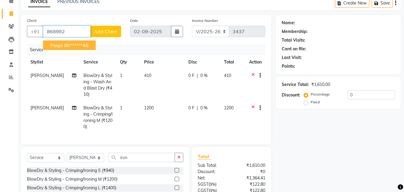
click at [64, 47] on ngb-highlight "86******46" at bounding box center [76, 45] width 25 height 6
type input "86******46"
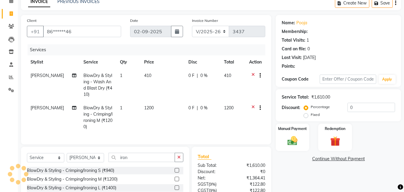
select select "1: Object"
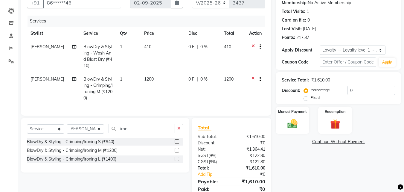
scroll to position [86, 0]
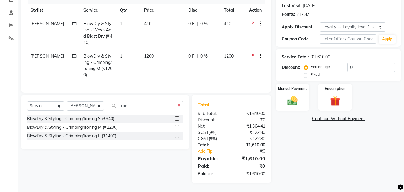
click at [169, 54] on td "1200" at bounding box center [163, 65] width 44 height 32
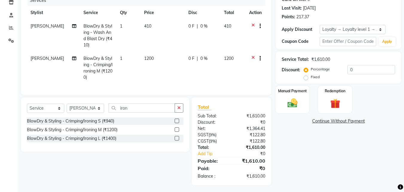
select select "90441"
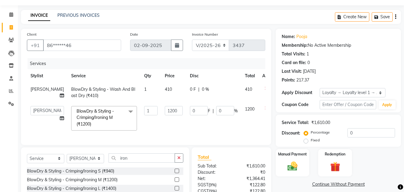
scroll to position [30, 0]
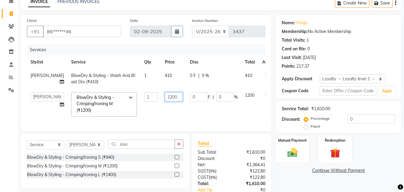
click at [165, 101] on input "1200" at bounding box center [174, 96] width 18 height 9
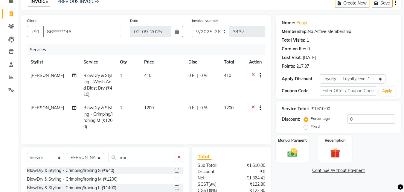
click at [101, 113] on span "BlowDry & Styling - Crimping/Ironing M (₹1200)" at bounding box center [98, 117] width 29 height 24
select select "90441"
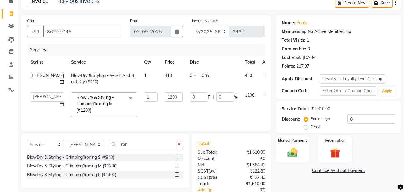
click at [265, 100] on icon at bounding box center [266, 95] width 3 height 7
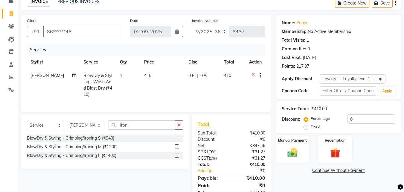
click at [175, 157] on label at bounding box center [177, 155] width 4 height 4
click at [175, 157] on input "checkbox" at bounding box center [177, 156] width 4 height 4
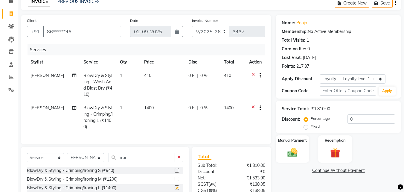
checkbox input "false"
click at [183, 162] on button "button" at bounding box center [179, 157] width 9 height 9
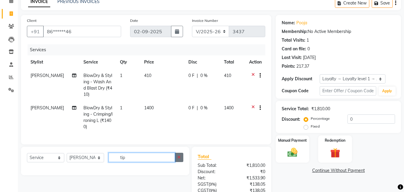
type input "tip"
click at [179, 162] on button "button" at bounding box center [179, 157] width 9 height 9
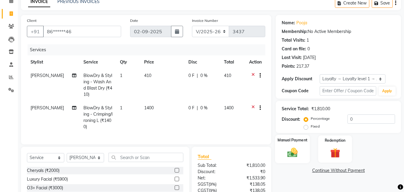
click at [291, 150] on img at bounding box center [292, 152] width 17 height 12
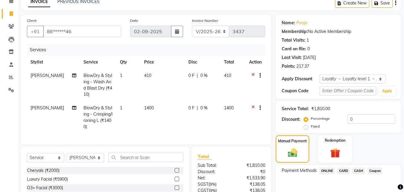
click at [345, 173] on span "CARD" at bounding box center [343, 170] width 13 height 7
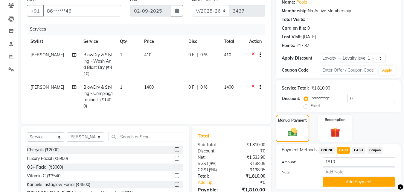
scroll to position [87, 0]
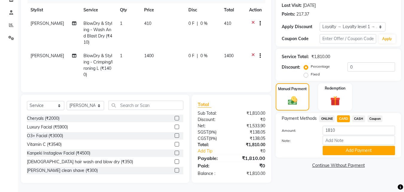
click at [362, 115] on span "CASH" at bounding box center [359, 118] width 13 height 7
click at [374, 115] on span "Coupon" at bounding box center [375, 118] width 15 height 7
click at [329, 115] on span "ONLINE" at bounding box center [327, 118] width 16 height 7
click at [340, 115] on span "CARD" at bounding box center [343, 118] width 13 height 7
click at [334, 136] on input "Note:" at bounding box center [359, 140] width 72 height 9
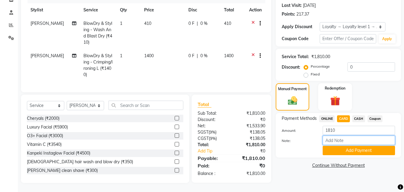
click at [339, 136] on input "Note:" at bounding box center [359, 140] width 72 height 9
click at [341, 126] on input "1810" at bounding box center [359, 130] width 72 height 9
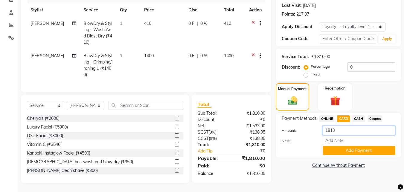
click at [341, 126] on input "1810" at bounding box center [359, 130] width 72 height 9
type input "2"
type input "2100"
click at [339, 136] on input "Note:" at bounding box center [359, 140] width 72 height 9
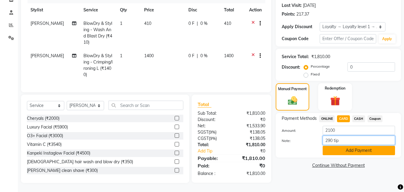
type input "290 tip"
click at [340, 146] on button "Add Payment" at bounding box center [359, 150] width 72 height 9
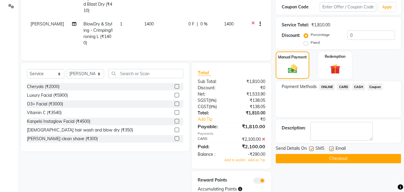
scroll to position [140, 0]
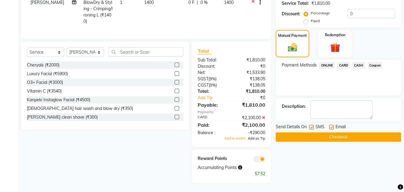
click at [257, 140] on span "Add as Tip" at bounding box center [256, 138] width 17 height 4
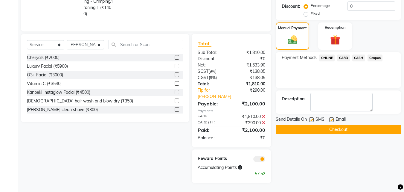
scroll to position [147, 0]
click at [320, 125] on button "Checkout" at bounding box center [338, 129] width 125 height 9
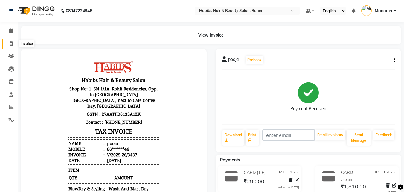
click at [10, 44] on icon at bounding box center [11, 43] width 3 height 4
select select "service"
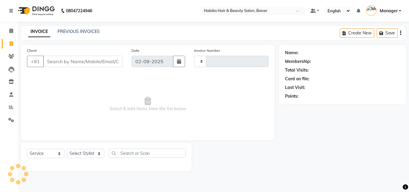
type input "3438"
select select "5356"
click at [12, 28] on icon at bounding box center [11, 30] width 4 height 4
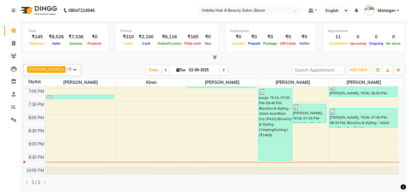
scroll to position [277, 0]
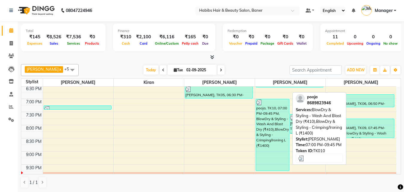
click at [273, 134] on div "pooja, TK10, 07:00 PM-09:45 PM, BlowDry & Styling - Wash And Blast Dry (₹410),B…" at bounding box center [273, 135] width 34 height 72
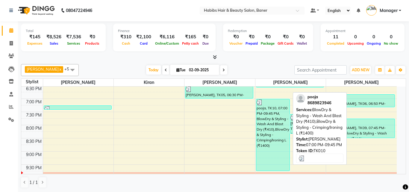
select select "3"
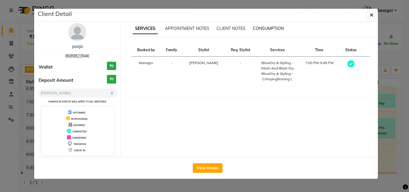
click at [271, 28] on span "CONSUMPTION" at bounding box center [268, 28] width 31 height 5
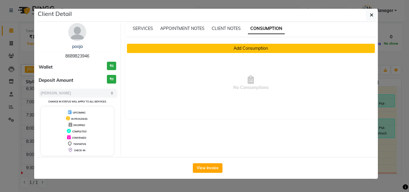
click at [244, 47] on button "Add Consumption" at bounding box center [251, 48] width 248 height 9
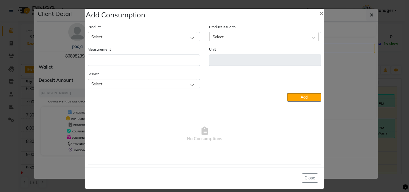
click at [189, 39] on div "Select" at bounding box center [142, 36] width 109 height 9
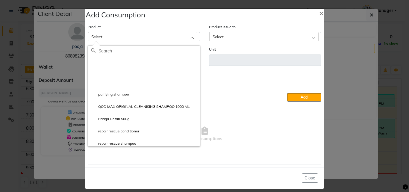
scroll to position [2275, 0]
click at [153, 51] on input "text" at bounding box center [148, 51] width 101 height 10
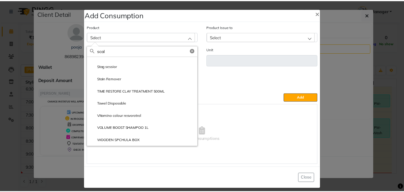
scroll to position [33, 0]
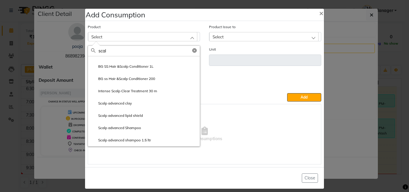
click at [191, 53] on input "scal" at bounding box center [148, 51] width 101 height 10
type input "scal"
click at [192, 50] on icon at bounding box center [194, 50] width 4 height 4
click at [319, 12] on span "×" at bounding box center [321, 12] width 4 height 9
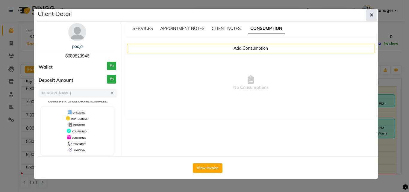
click at [374, 12] on button "button" at bounding box center [371, 14] width 11 height 11
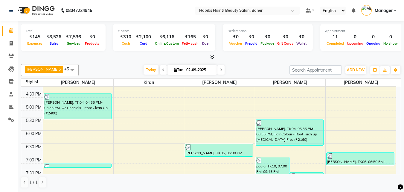
scroll to position [218, 0]
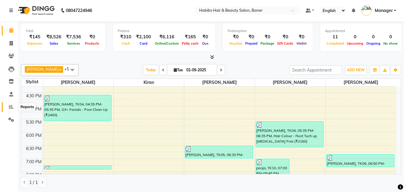
click at [14, 107] on span at bounding box center [11, 107] width 10 height 7
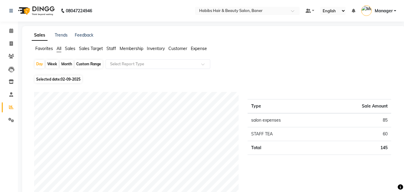
click at [114, 50] on span "Staff" at bounding box center [112, 48] width 10 height 5
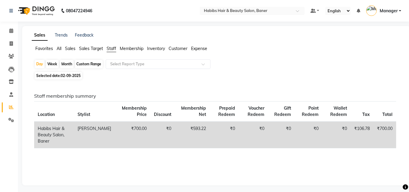
click at [66, 65] on div "Month" at bounding box center [67, 64] width 14 height 8
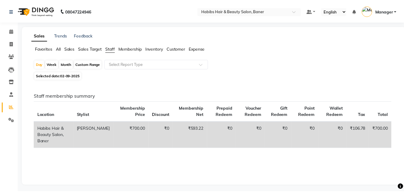
select select "9"
select select "2025"
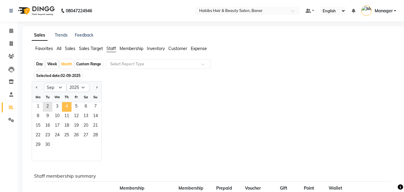
click at [62, 109] on span "4" at bounding box center [67, 107] width 10 height 10
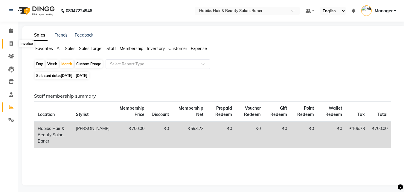
click at [7, 45] on span at bounding box center [11, 43] width 10 height 7
select select "5356"
select select "service"
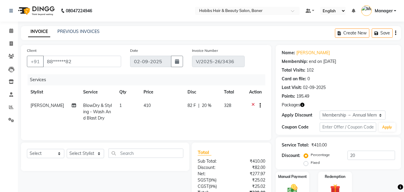
select select "2: Object"
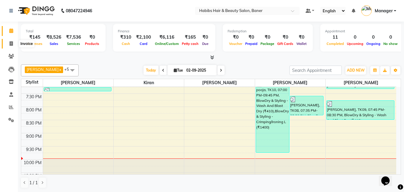
click at [12, 45] on icon at bounding box center [11, 43] width 3 height 4
select select "5356"
select select "service"
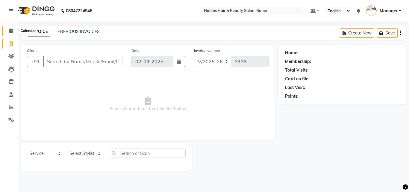
click at [9, 29] on icon at bounding box center [11, 30] width 4 height 4
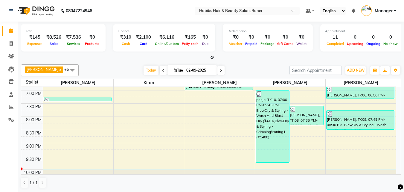
scroll to position [299, 0]
